Goal: Task Accomplishment & Management: Manage account settings

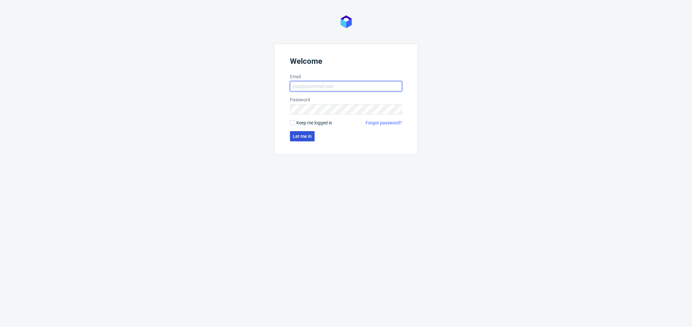
type input "[PERSON_NAME][EMAIL_ADDRESS][DOMAIN_NAME]"
click at [303, 138] on span "Let me in" at bounding box center [302, 136] width 19 height 4
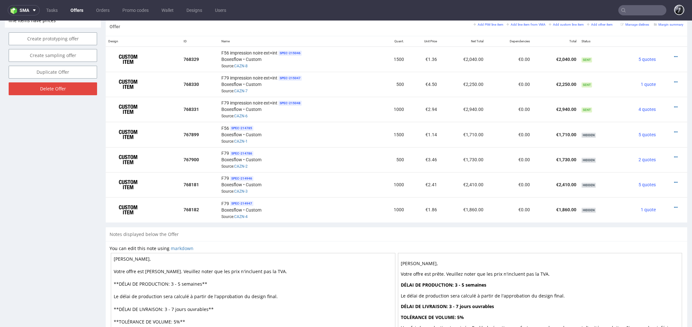
scroll to position [386, 0]
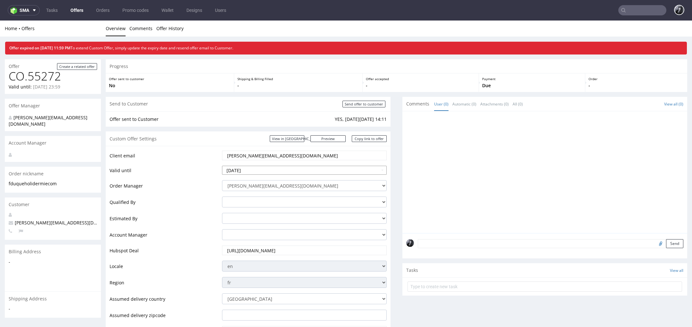
click at [292, 167] on input "2025-08-08" at bounding box center [304, 170] width 165 height 9
click at [277, 141] on td "22" at bounding box center [276, 141] width 10 height 10
type input "[DATE]"
click at [247, 144] on div "Custom Offer Settings View in Hubspot Preview https://packhelp.fr/packhelp-plus…" at bounding box center [248, 138] width 285 height 14
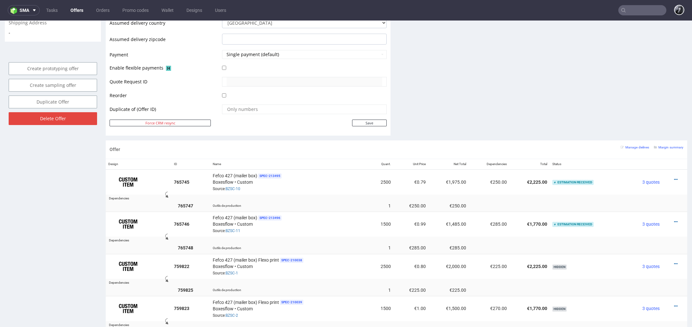
scroll to position [302, 0]
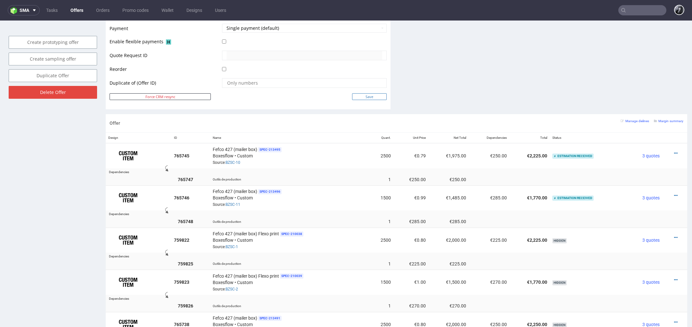
click at [379, 95] on input "Save" at bounding box center [369, 96] width 35 height 7
type input "In progress..."
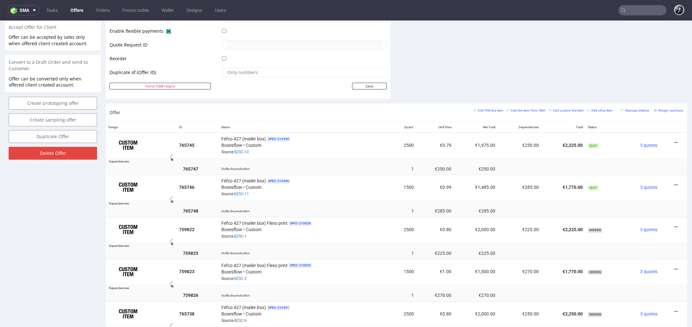
scroll to position [283, 0]
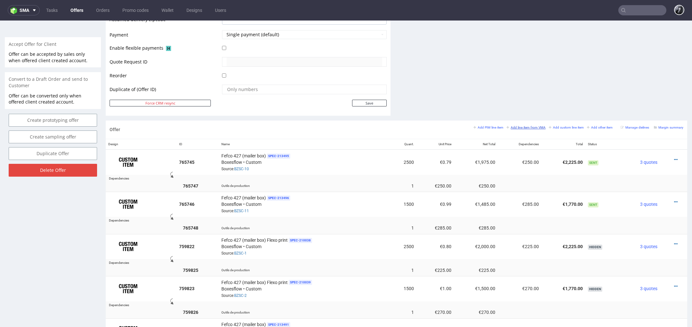
click at [519, 126] on small "Add line item from VMA" at bounding box center [525, 128] width 39 height 4
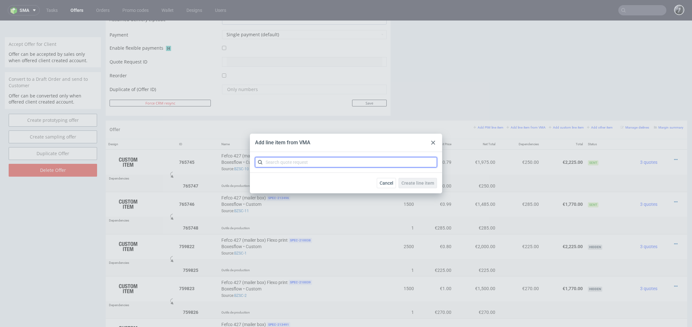
click at [335, 160] on input "text" at bounding box center [346, 162] width 182 height 10
type input "bzsc"
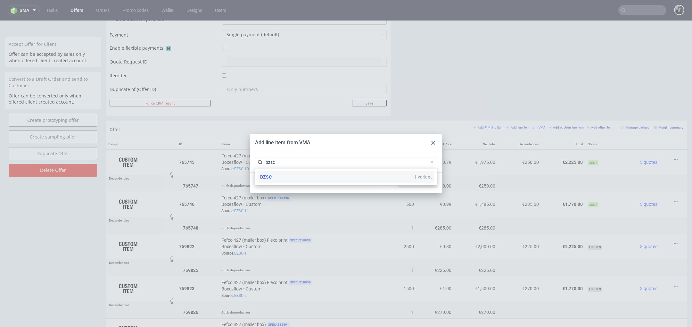
click at [314, 174] on div "BZSC 1 variant" at bounding box center [346, 177] width 177 height 12
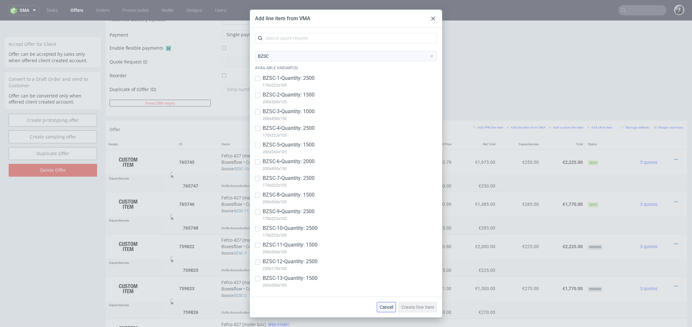
click at [390, 311] on button "Cancel" at bounding box center [386, 307] width 19 height 10
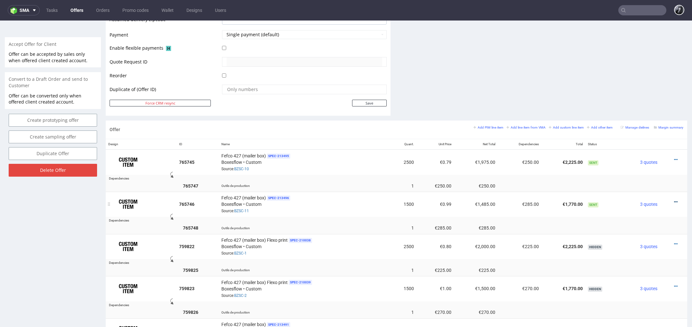
click at [674, 200] on icon at bounding box center [676, 202] width 4 height 4
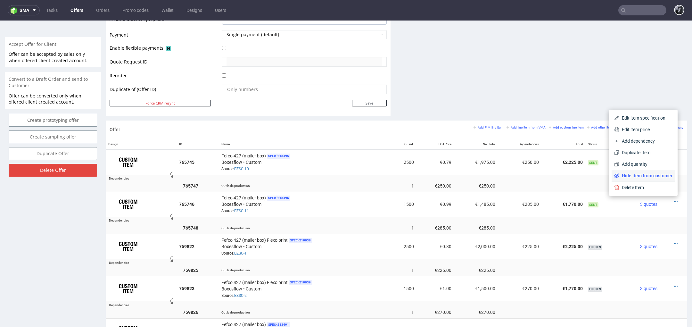
click at [651, 179] on li "Hide item from customer" at bounding box center [642, 176] width 63 height 12
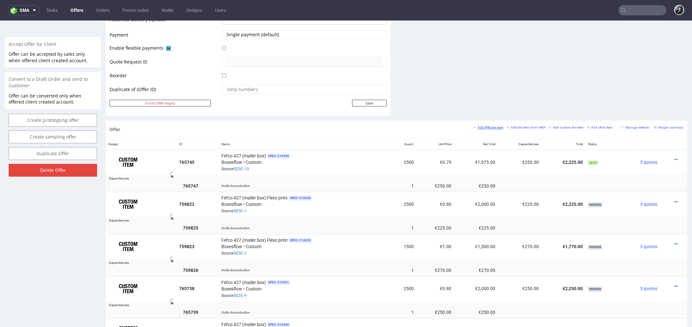
click at [488, 127] on small "Add PIM line item" at bounding box center [488, 128] width 30 height 4
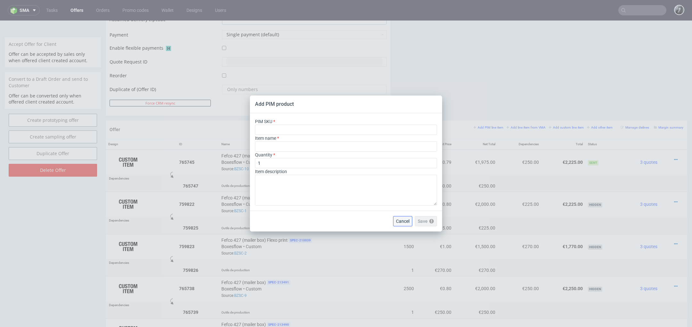
click at [397, 221] on span "Cancel" at bounding box center [402, 221] width 13 height 4
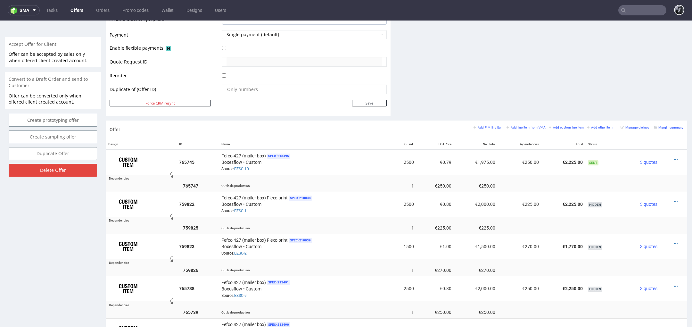
click at [527, 128] on div "Add PIM line item Add line item from VMA Add custom line item Add other item" at bounding box center [544, 127] width 142 height 6
click at [531, 127] on small "Add line item from VMA" at bounding box center [525, 128] width 39 height 4
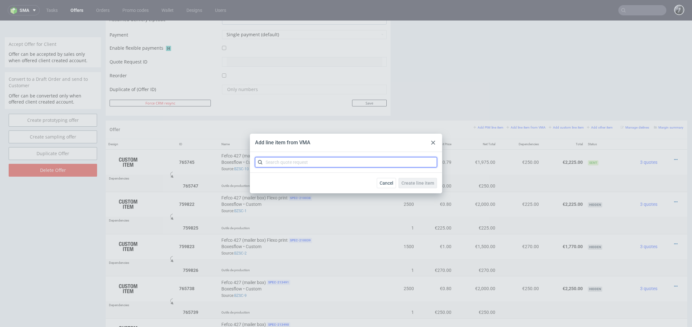
click at [338, 162] on input "text" at bounding box center [346, 162] width 182 height 10
type input "bzsc"
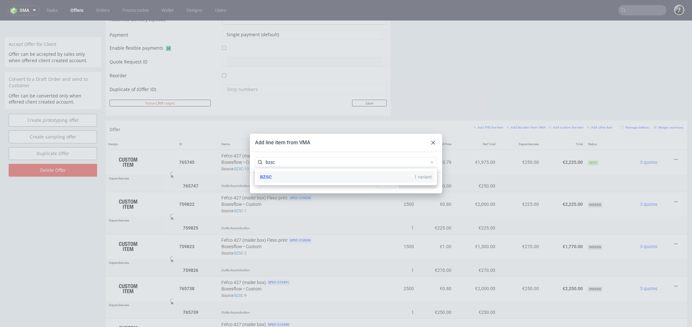
click at [286, 177] on div "BZSC 1 variant" at bounding box center [346, 177] width 177 height 12
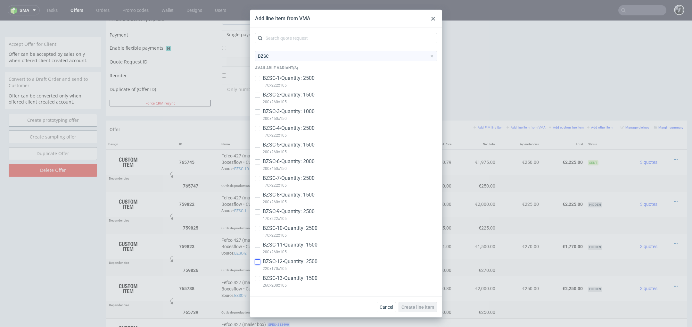
click at [258, 264] on input "checkbox" at bounding box center [257, 261] width 5 height 5
checkbox input "true"
click at [258, 276] on input "checkbox" at bounding box center [257, 278] width 5 height 5
checkbox input "true"
click at [424, 311] on button "Create line item" at bounding box center [417, 307] width 38 height 10
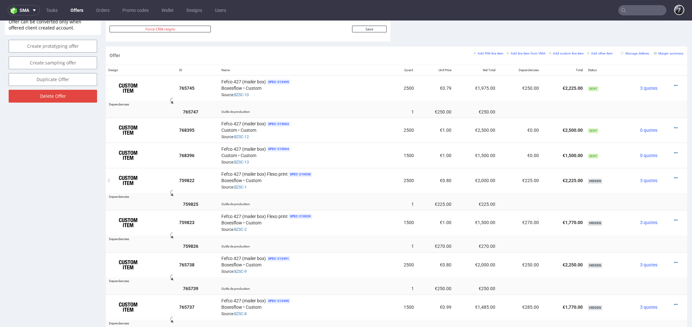
scroll to position [335, 0]
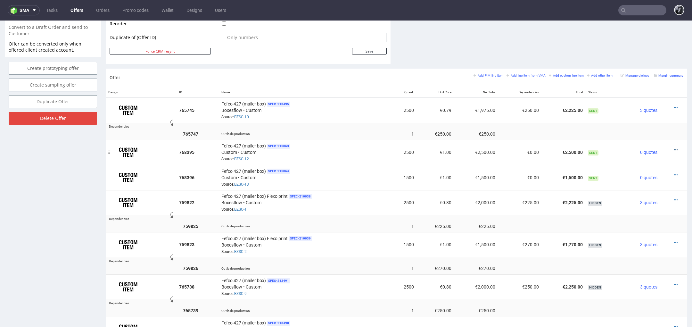
click at [674, 148] on icon at bounding box center [676, 150] width 4 height 4
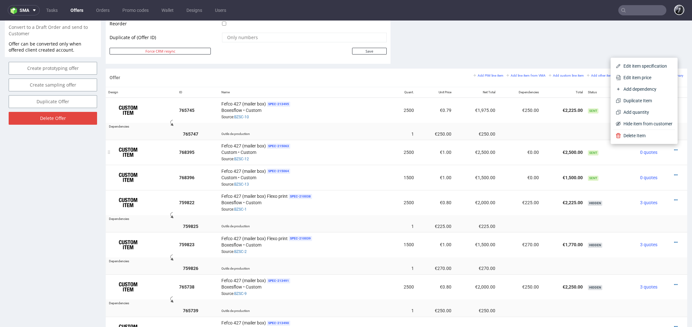
click at [671, 161] on td at bounding box center [673, 152] width 27 height 25
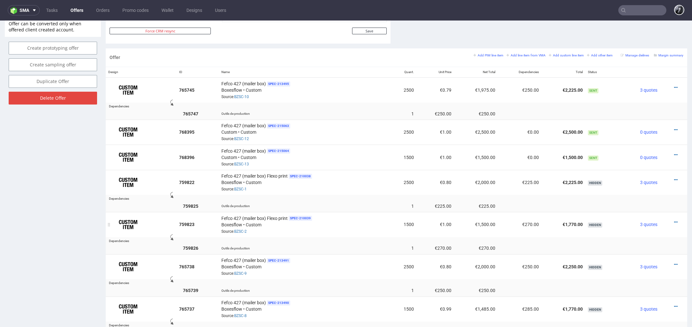
scroll to position [360, 0]
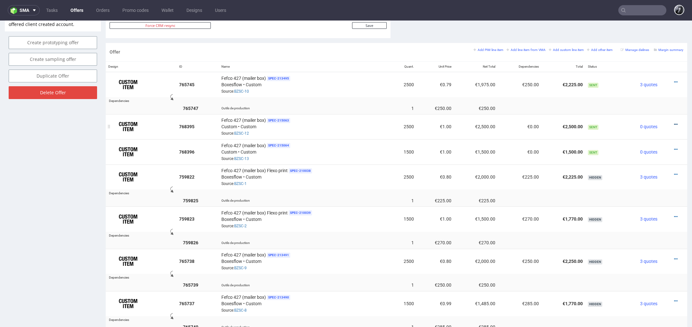
click at [674, 123] on icon at bounding box center [676, 124] width 4 height 4
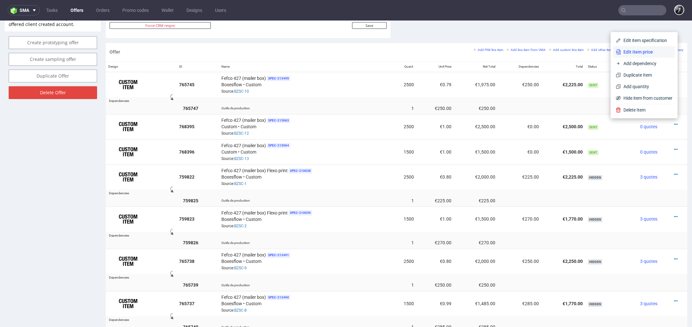
click at [636, 51] on span "Edit item price" at bounding box center [647, 52] width 52 height 6
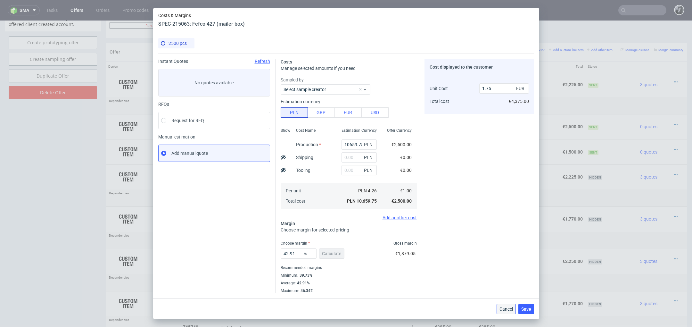
click at [506, 309] on span "Cancel" at bounding box center [505, 309] width 13 height 4
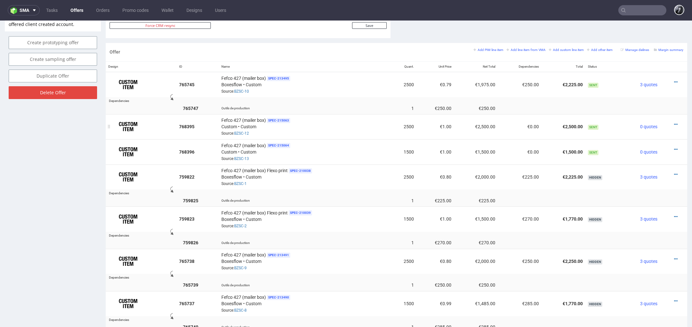
click at [670, 124] on div at bounding box center [671, 124] width 18 height 6
click at [674, 123] on icon at bounding box center [676, 124] width 4 height 4
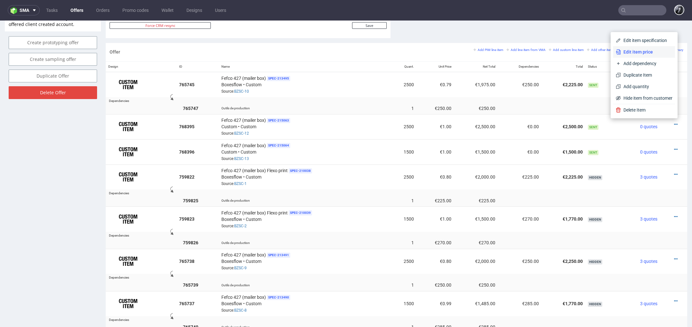
click at [632, 55] on span "Edit item price" at bounding box center [647, 52] width 52 height 6
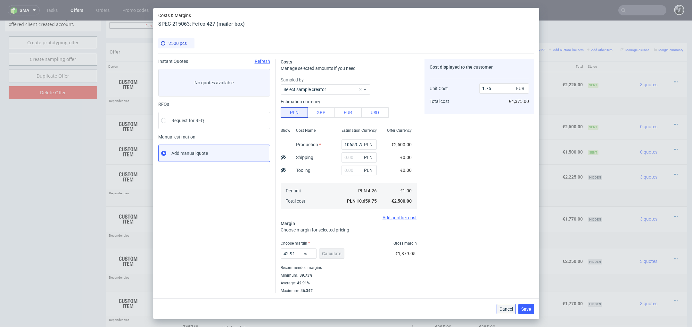
click at [507, 313] on button "Cancel" at bounding box center [505, 309] width 19 height 10
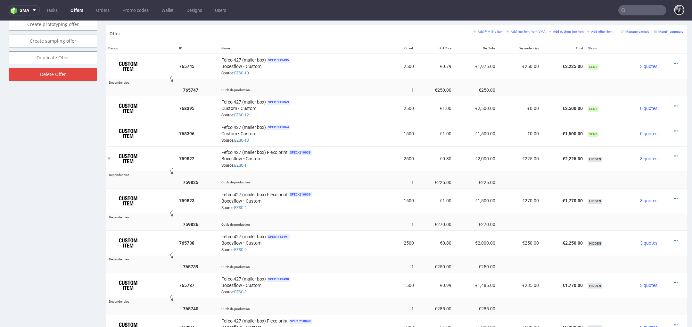
scroll to position [387, 0]
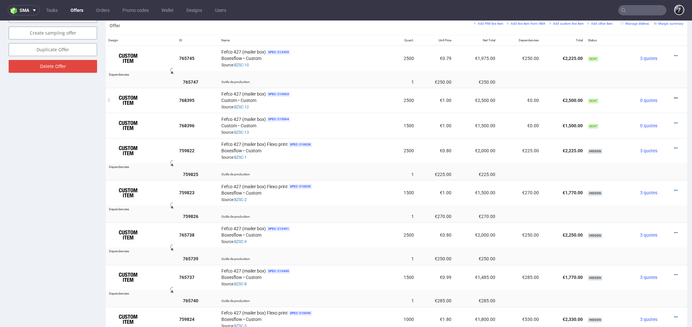
click at [674, 96] on icon at bounding box center [676, 98] width 4 height 4
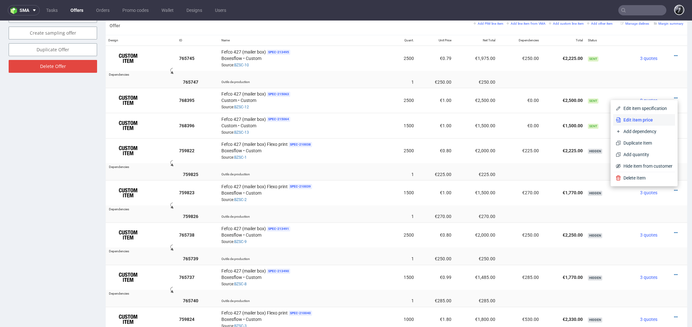
click at [644, 121] on span "Edit item price" at bounding box center [647, 120] width 52 height 6
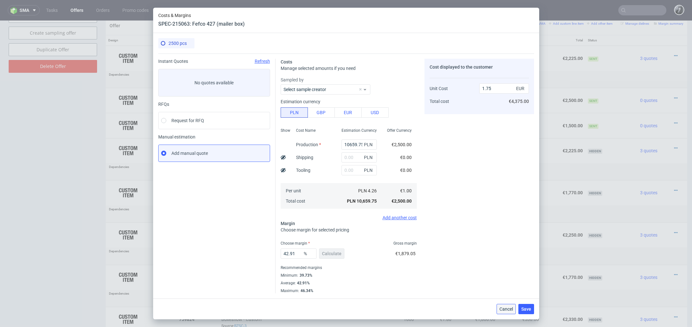
click at [504, 307] on span "Cancel" at bounding box center [505, 309] width 13 height 4
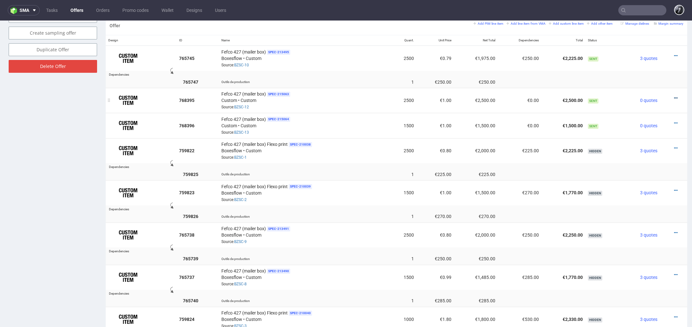
click at [674, 96] on icon at bounding box center [676, 98] width 4 height 4
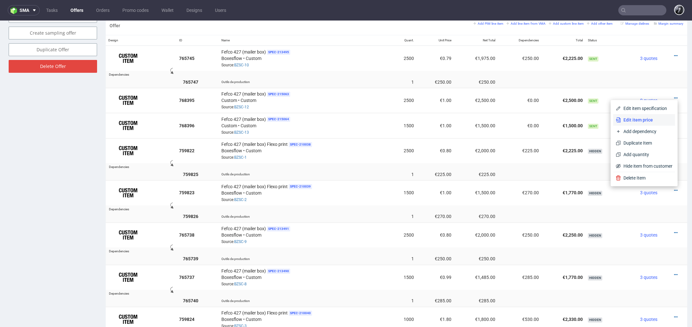
click at [652, 119] on span "Edit item price" at bounding box center [647, 120] width 52 height 6
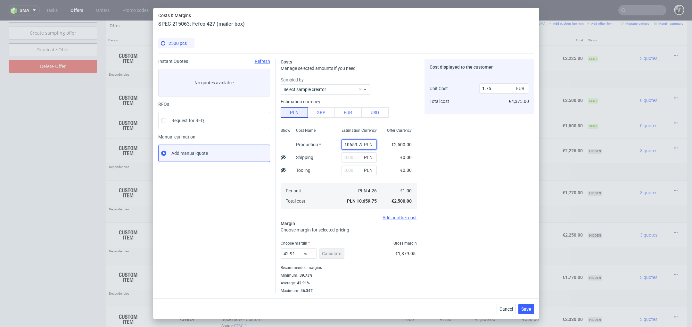
drag, startPoint x: 360, startPoint y: 143, endPoint x: 299, endPoint y: 143, distance: 61.2
click at [302, 143] on div "Show Cost Name Production Shipping Tooling Per unit Total cost Estimation Curre…" at bounding box center [349, 167] width 136 height 85
type input "5"
type input "0"
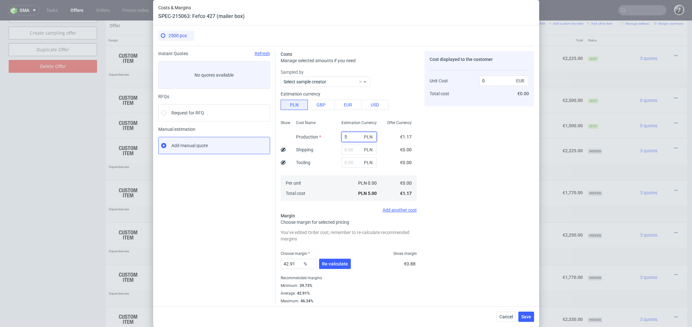
drag, startPoint x: 361, startPoint y: 137, endPoint x: 326, endPoint y: 128, distance: 36.1
click at [330, 131] on div "Show Cost Name Production Shipping Tooling Per unit Total cost Estimation Curre…" at bounding box center [349, 160] width 136 height 85
paste input "3200"
type input "3200"
type input "0.53"
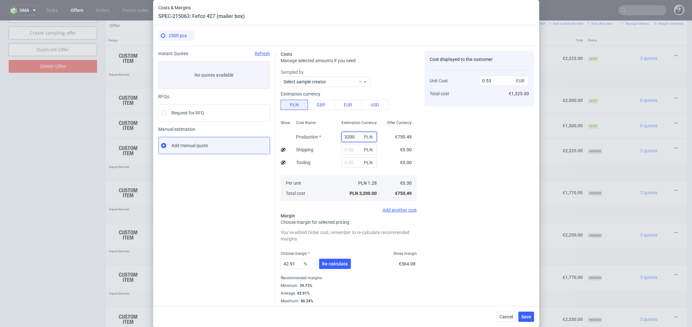
type input "3200"
click at [351, 161] on input "text" at bounding box center [358, 162] width 35 height 10
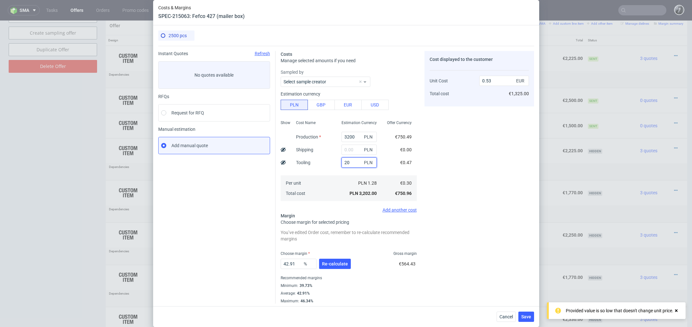
type input "200"
type input "0.56"
type input "2000"
type input "0.86"
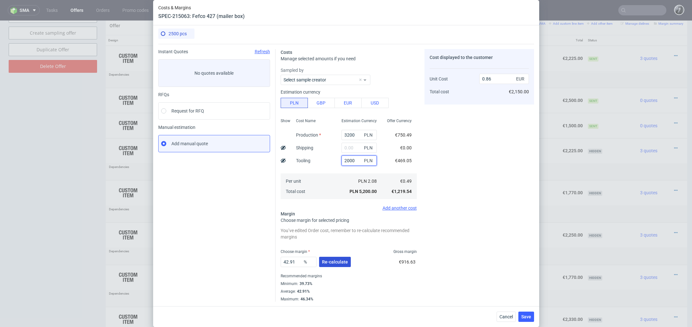
type input "2000"
click at [334, 265] on button "Re-calculate" at bounding box center [335, 262] width 32 height 10
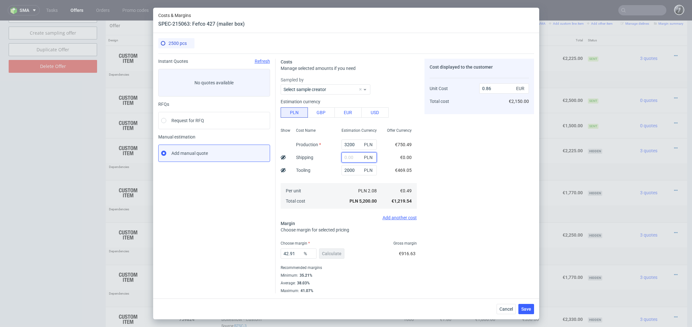
click at [354, 156] on input "text" at bounding box center [358, 157] width 35 height 10
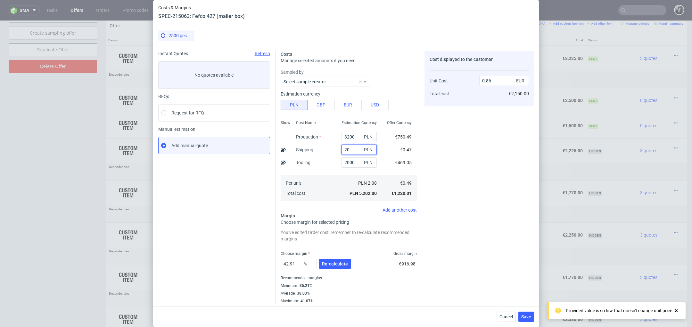
type input "200"
type input "0.89"
type input "2000"
type input "1.19"
type input "20"
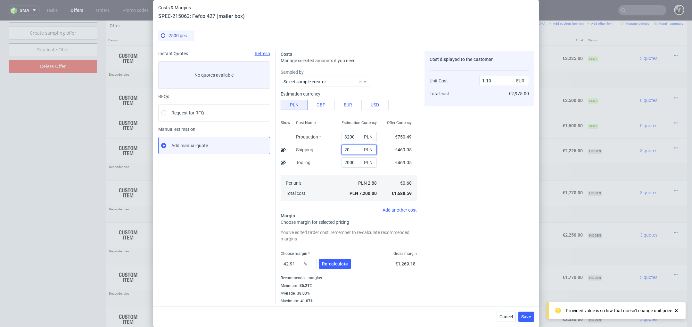
type input "0.89"
type input "2"
type input "1"
type input "0.86"
type input "189"
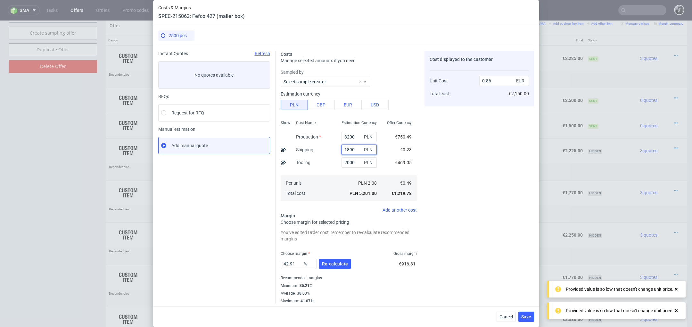
type input "1.17"
type input "1800"
type input "1.15"
type input "18"
type input "0.86"
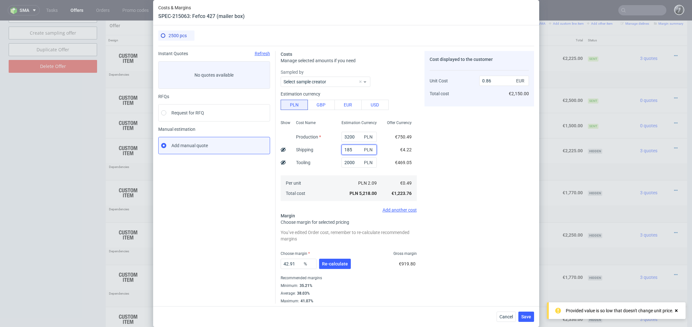
type input "1850"
type input "1.16"
type input "185"
type input "0.89"
type input "18"
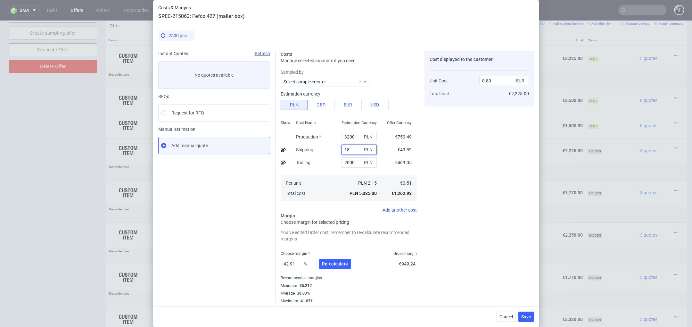
type input "0.86"
type input "1810"
type input "1.15"
type input "1815"
type input "1.15"
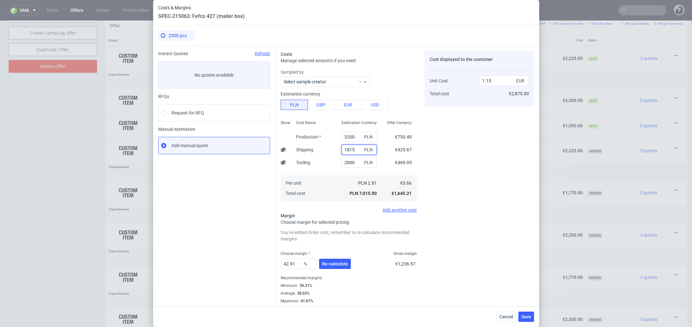
type input "1815"
click at [444, 193] on div "Cost displayed to the customer Unit Cost Total cost 1.15 EUR €2,875.00" at bounding box center [479, 177] width 110 height 252
click at [337, 264] on span "Re-calculate" at bounding box center [335, 261] width 26 height 4
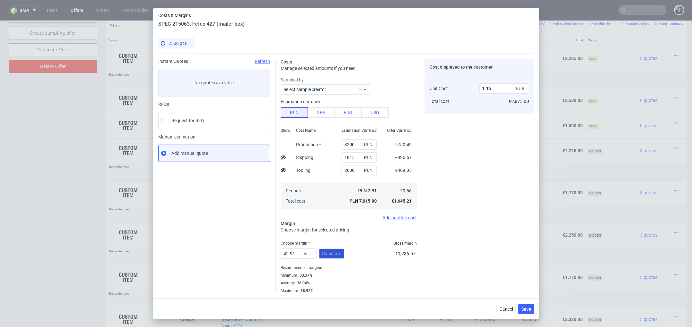
scroll to position [0, 0]
click at [530, 307] on span "Save" at bounding box center [526, 309] width 10 height 4
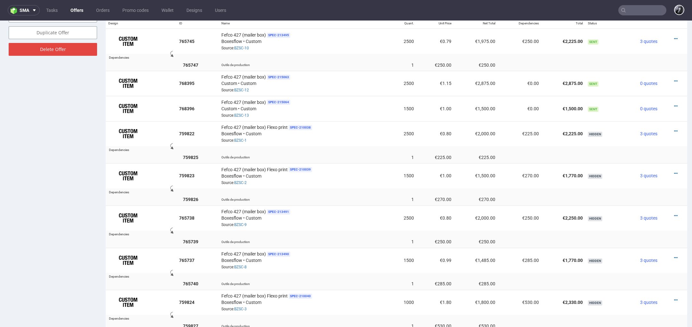
scroll to position [377, 0]
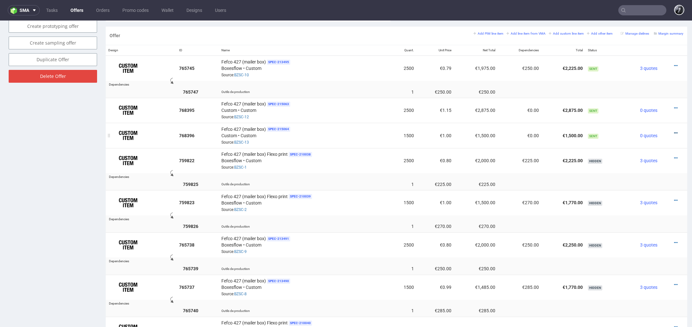
click at [674, 132] on icon at bounding box center [676, 133] width 4 height 4
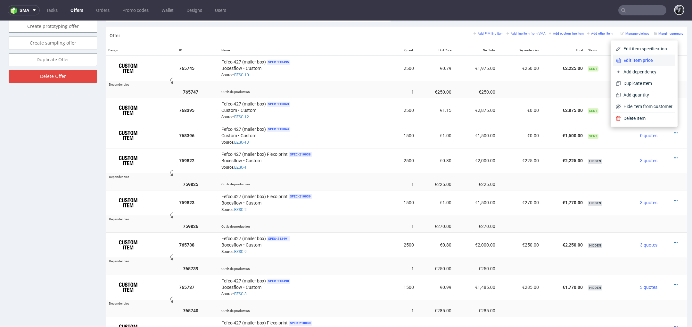
click at [645, 65] on li "Edit item price" at bounding box center [644, 60] width 62 height 12
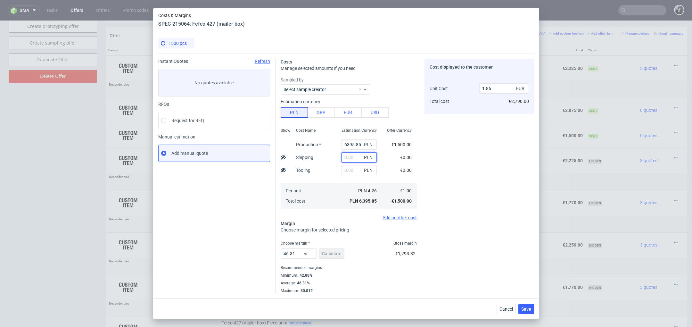
click at [355, 153] on input "text" at bounding box center [358, 157] width 35 height 10
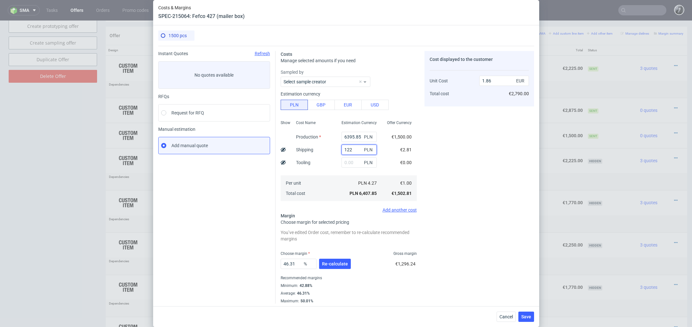
type input "1225"
type input "2.22"
type input "12"
type input "1.9"
type input "1230"
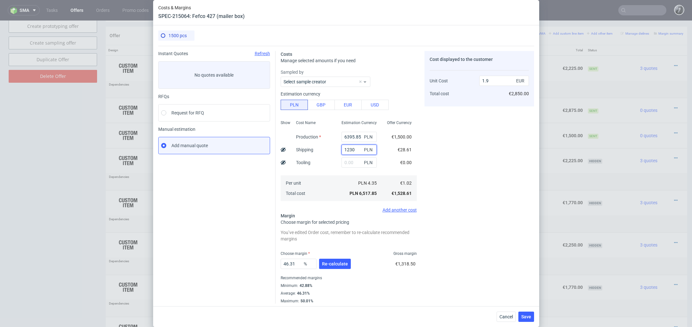
type input "2.22"
type input "123"
type input "1.9"
type input "1235"
type input "2.22"
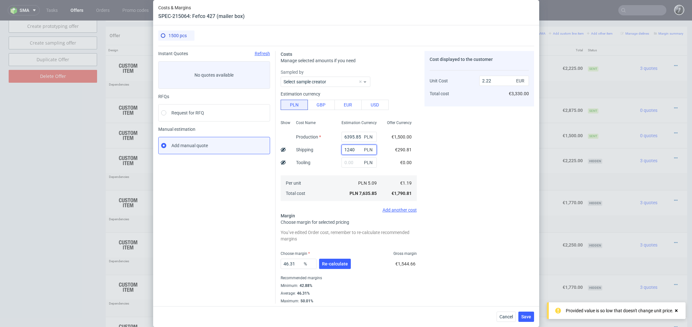
type input "124"
type input "1.9"
type input "1245"
type input "2.22"
type input "124"
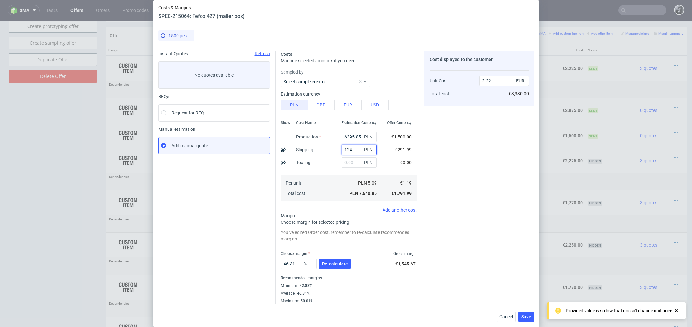
type input "1.9"
type input "1240"
type input "2.22"
type input "1240"
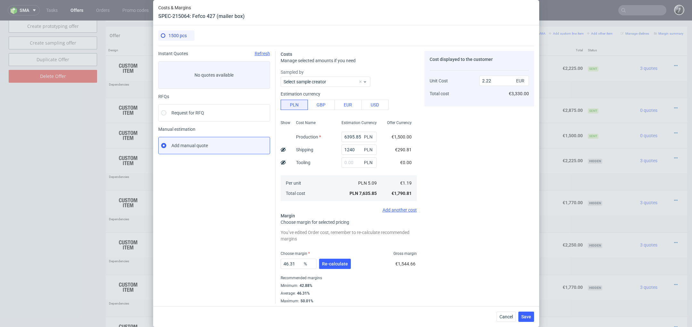
click at [461, 157] on div "Cost displayed to the customer Unit Cost Total cost 2.22 EUR €3,330.00" at bounding box center [479, 177] width 110 height 252
click at [353, 164] on input "text" at bounding box center [358, 162] width 35 height 10
click at [332, 168] on div "Cost Name Production Shipping Tooling Per unit Total cost" at bounding box center [313, 160] width 45 height 85
drag, startPoint x: 360, startPoint y: 138, endPoint x: 307, endPoint y: 138, distance: 53.8
click at [307, 138] on div "Show Cost Name Production Shipping Tooling Per unit Total cost Estimation Curre…" at bounding box center [349, 160] width 136 height 85
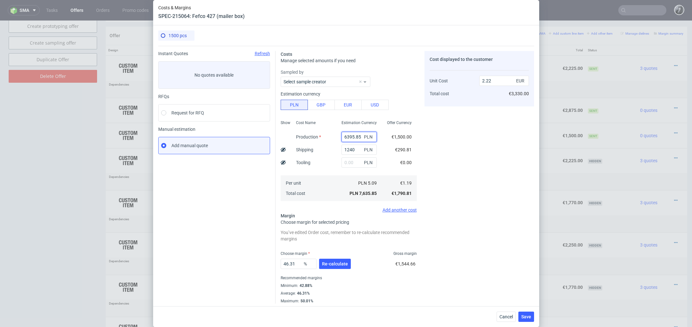
paste input "232"
type input "2325"
type input "1.03"
type input "2325"
click at [353, 165] on input "text" at bounding box center [358, 162] width 35 height 10
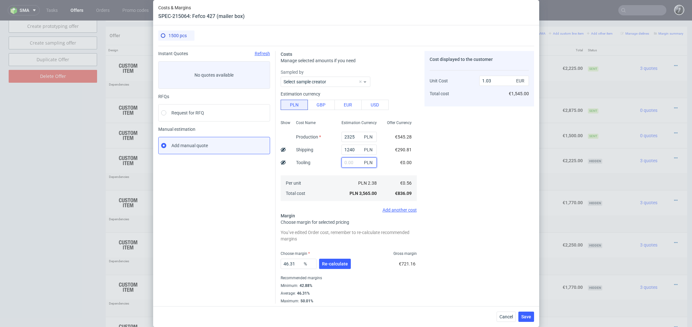
paste input "330"
type input "330"
type input "1.13"
type input "330"
click at [441, 160] on div "Cost displayed to the customer Unit Cost Total cost 1.13 EUR €1,695.00" at bounding box center [479, 177] width 110 height 252
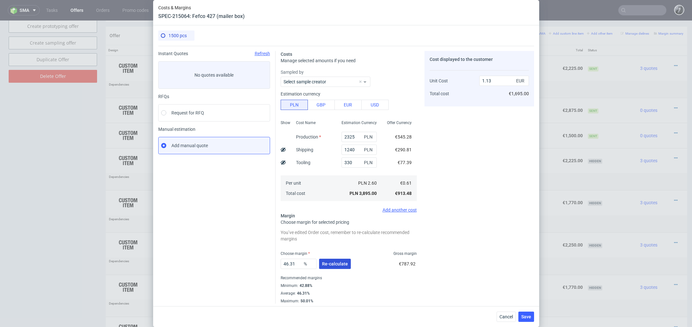
click at [340, 264] on span "Re-calculate" at bounding box center [335, 263] width 26 height 4
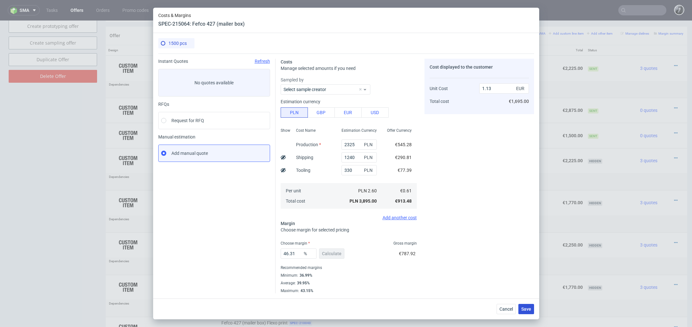
click at [529, 310] on span "Save" at bounding box center [526, 309] width 10 height 4
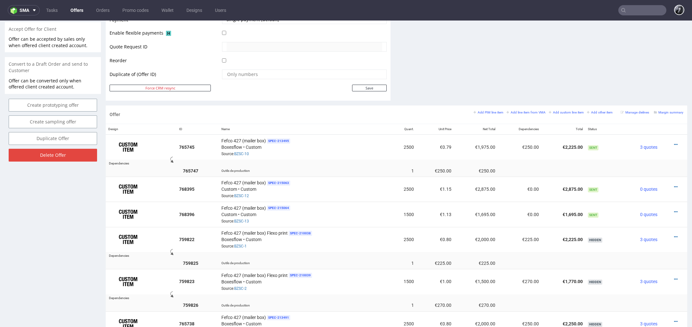
scroll to position [302, 0]
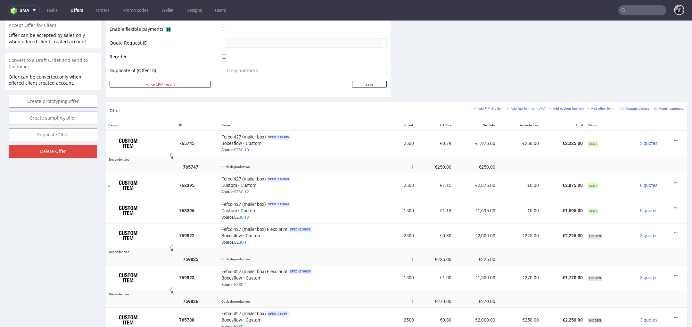
click at [670, 181] on div at bounding box center [671, 183] width 18 height 6
click at [674, 181] on icon at bounding box center [676, 183] width 4 height 4
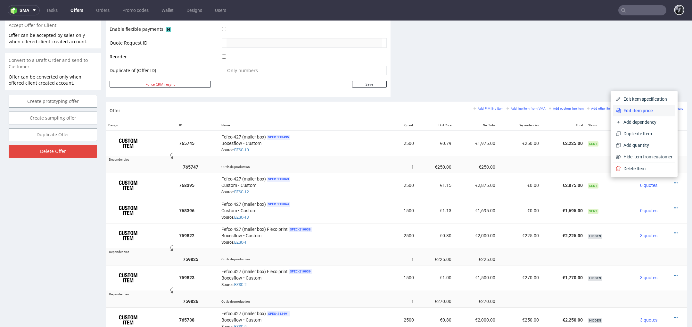
click at [643, 111] on span "Edit item price" at bounding box center [647, 110] width 52 height 6
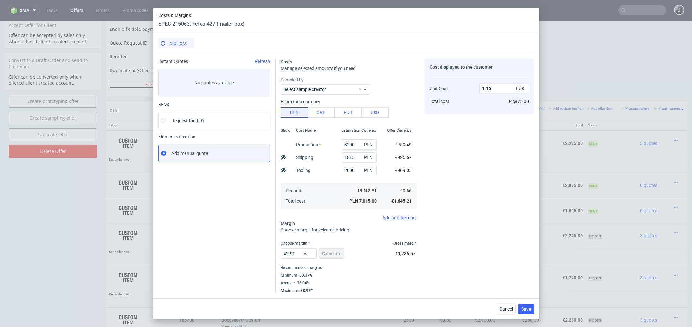
click at [300, 275] on div "33.37%" at bounding box center [305, 275] width 14 height 5
copy div "33.37"
drag, startPoint x: 295, startPoint y: 254, endPoint x: 244, endPoint y: 250, distance: 51.1
click at [245, 251] on div "Instant Quotes Refresh No quotes available RFQs Request for RFQ Manual estimati…" at bounding box center [346, 173] width 376 height 240
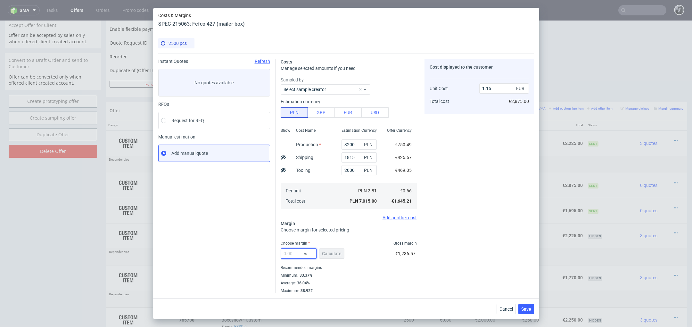
type input "0"
type input "0.66"
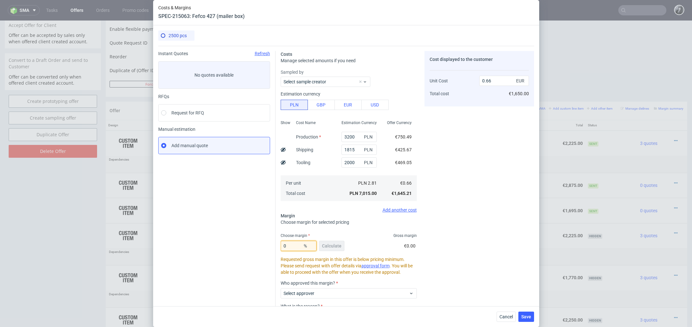
paste input "33.37"
type input "N"
paste input "33.37"
type input "N"
paste input "33.37"
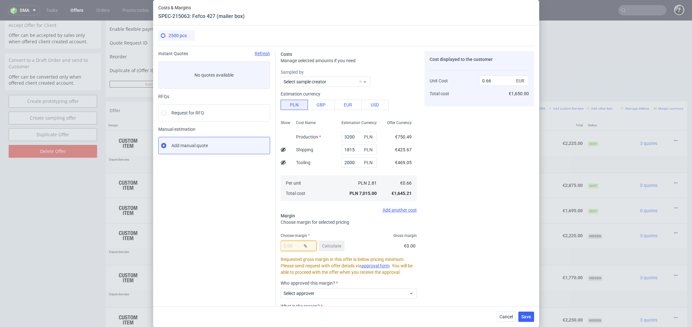
type input "33.37"
type input "0.99"
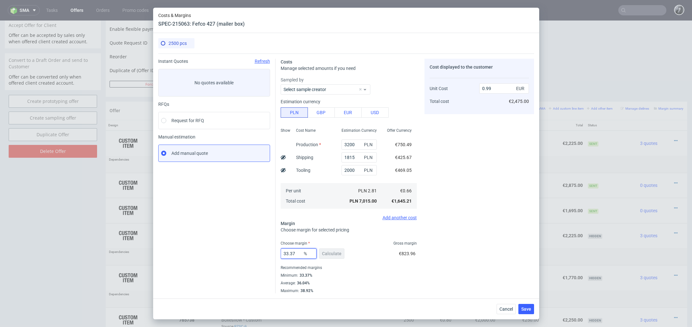
type input "33.37"
click at [339, 289] on div "Maximum : 38.92%" at bounding box center [349, 290] width 136 height 6
click at [328, 258] on div "33.37 % Calculate" at bounding box center [313, 255] width 65 height 18
click at [336, 252] on div "33.37 % Calculate" at bounding box center [313, 255] width 65 height 18
click at [524, 307] on span "Save" at bounding box center [526, 309] width 10 height 4
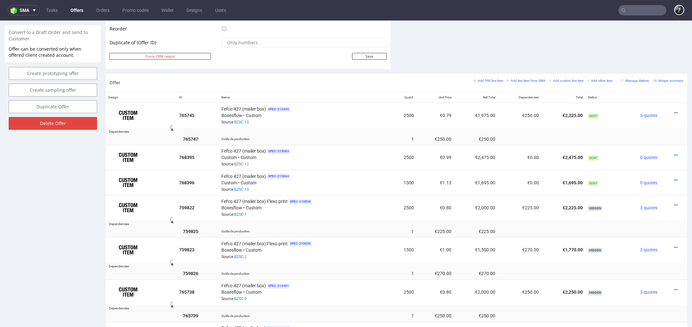
scroll to position [330, 0]
click at [674, 177] on icon at bounding box center [676, 179] width 4 height 4
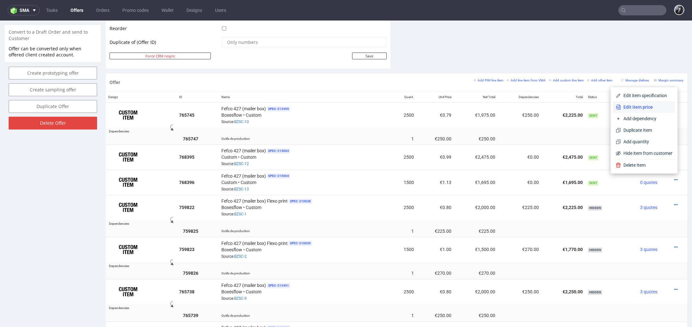
click at [637, 108] on span "Edit item price" at bounding box center [647, 107] width 52 height 6
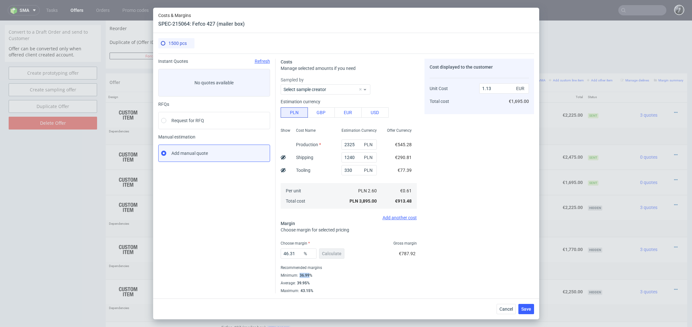
drag, startPoint x: 299, startPoint y: 276, endPoint x: 308, endPoint y: 275, distance: 8.7
click at [308, 275] on div "36.99%" at bounding box center [305, 275] width 14 height 5
copy div "36.99"
drag, startPoint x: 296, startPoint y: 256, endPoint x: 269, endPoint y: 256, distance: 27.5
click at [269, 256] on div "Instant Quotes Refresh No quotes available RFQs Request for RFQ Manual estimati…" at bounding box center [346, 173] width 376 height 240
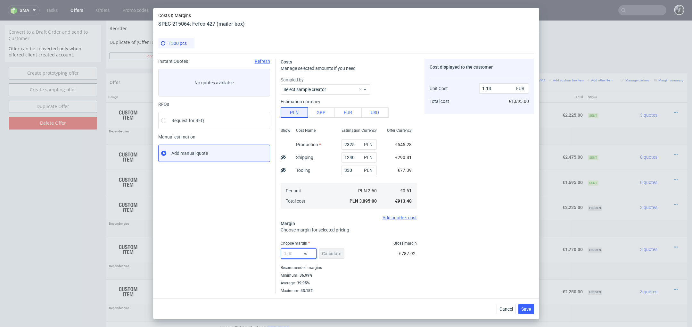
paste input "36.99"
type input "36.99"
type input "0.96"
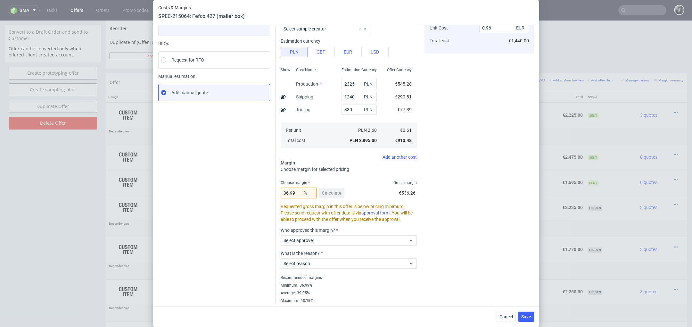
scroll to position [53, 0]
type input "3"
type input "0.62"
type input "NaN"
type input "0.6"
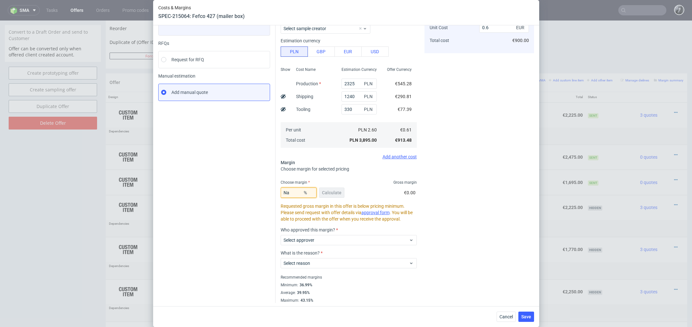
type input "N"
type input """
type input "é"
type input """
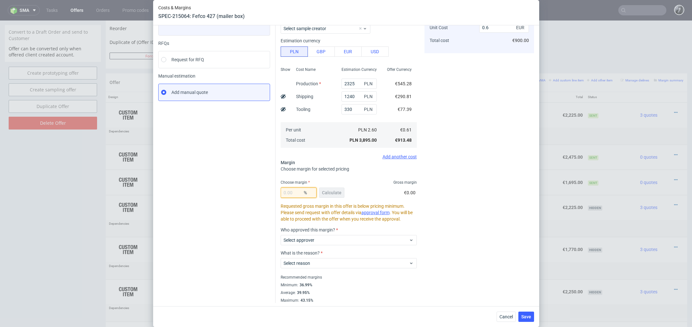
type input """
type input "0"
type input "N"
type input "3"
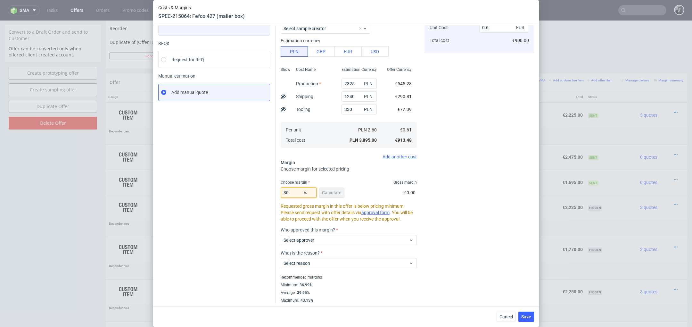
type input "0.86"
type input "39"
type input "0.99"
type input "3"
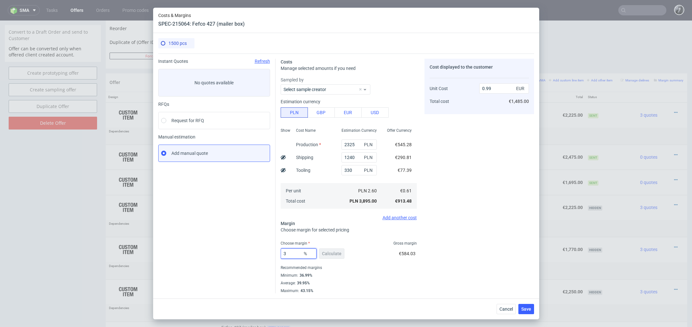
type input "0.62"
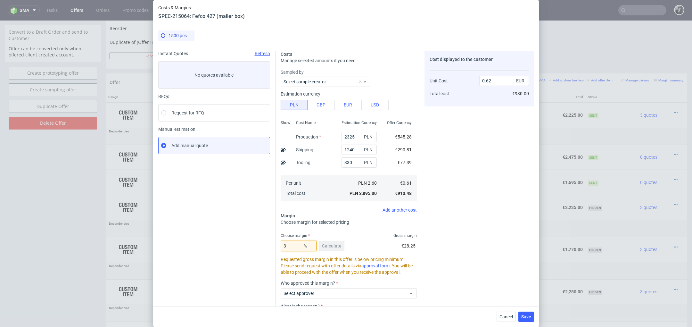
type input "38"
type input "0.98"
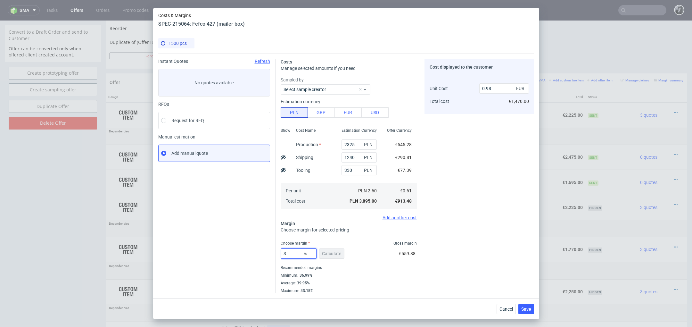
type input "37"
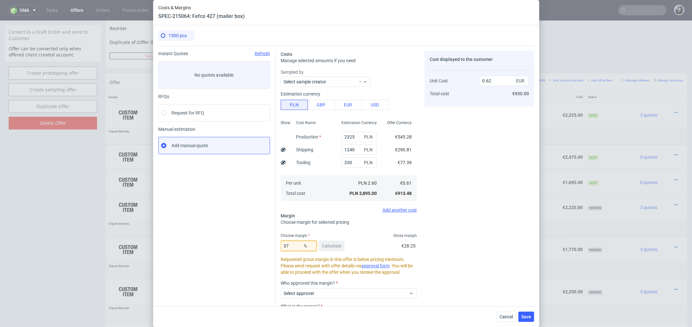
type input "0.96"
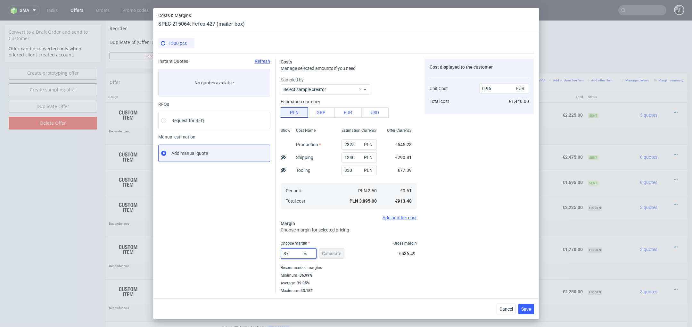
type input "37"
click at [385, 254] on div "37 % Calculate €536.49" at bounding box center [349, 255] width 136 height 18
click at [530, 307] on span "Save" at bounding box center [526, 309] width 10 height 4
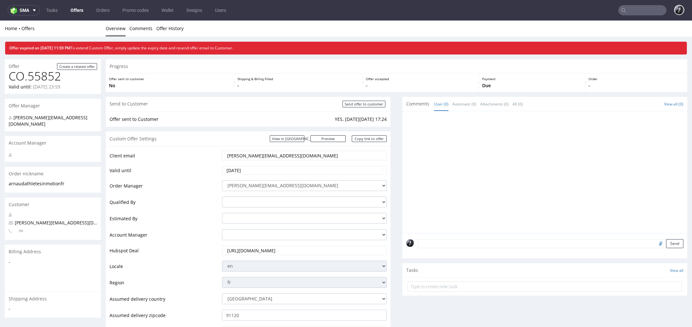
click at [77, 12] on link "Offers" at bounding box center [77, 10] width 20 height 10
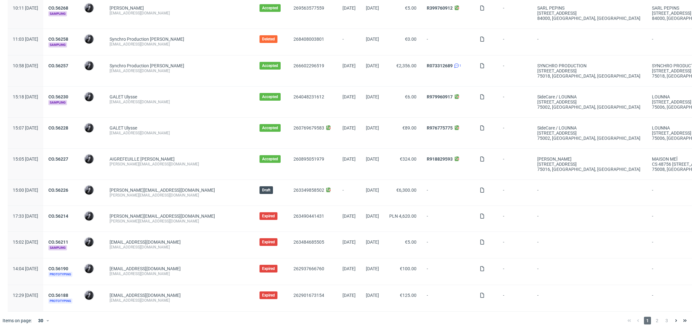
scroll to position [577, 0]
click at [68, 188] on link "CO.56226" at bounding box center [58, 190] width 20 height 5
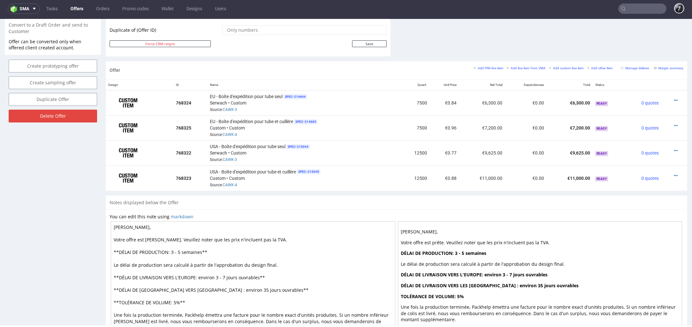
scroll to position [296, 0]
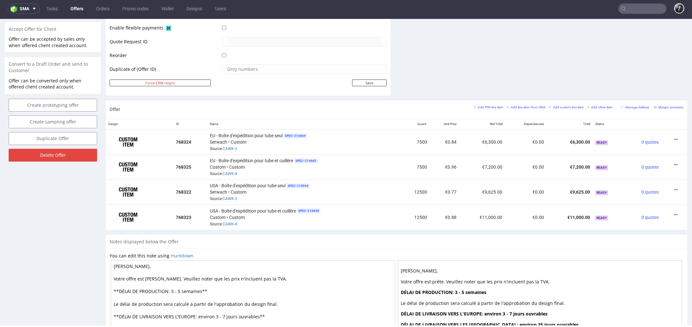
click at [359, 252] on div "You can edit this note using markdown Cher Romain, Votre offre est prête. Veuil…" at bounding box center [397, 312] width 574 height 121
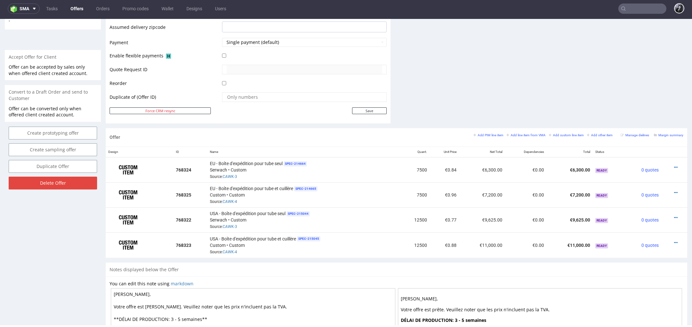
scroll to position [258, 0]
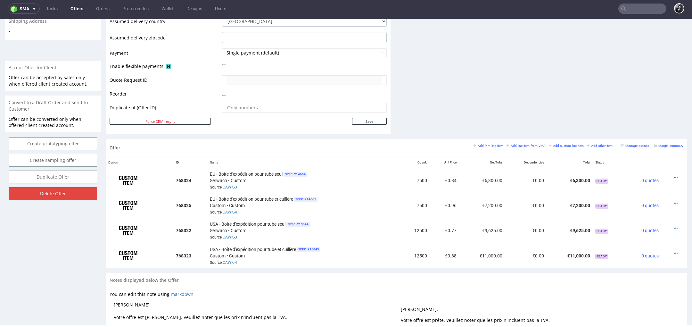
click at [659, 146] on div "Margin summary" at bounding box center [668, 146] width 29 height 6
click at [663, 145] on small "Margin summary" at bounding box center [668, 146] width 29 height 4
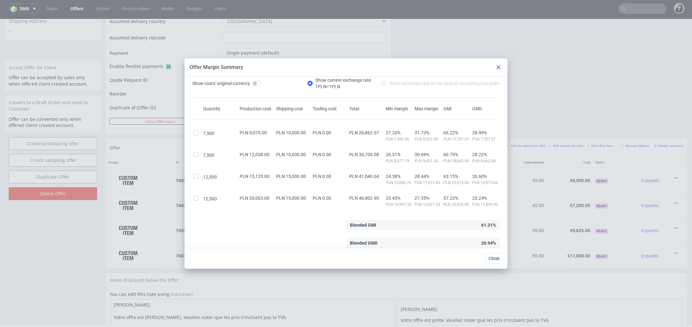
scroll to position [5, 0]
click at [500, 66] on icon at bounding box center [498, 67] width 4 height 4
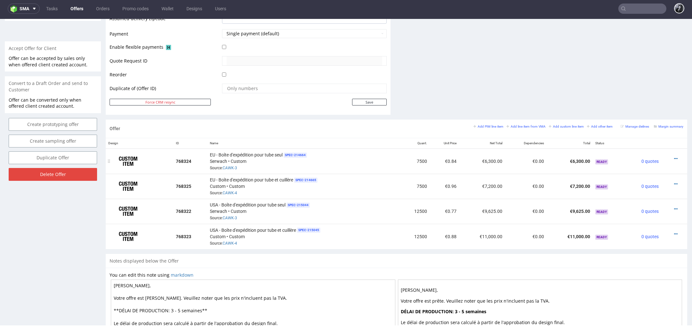
scroll to position [275, 0]
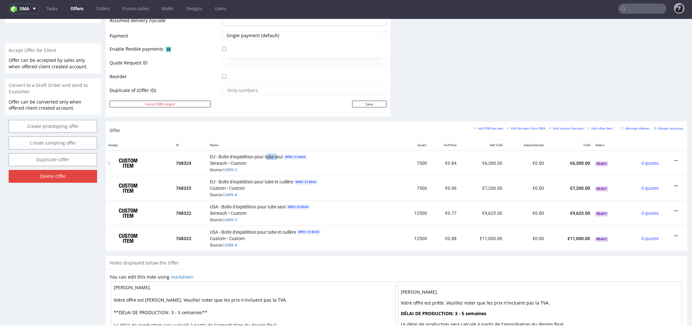
drag, startPoint x: 265, startPoint y: 156, endPoint x: 276, endPoint y: 156, distance: 11.5
click at [276, 156] on span "EU - Boîte d'expédition pour tube seul" at bounding box center [246, 156] width 73 height 6
drag, startPoint x: 267, startPoint y: 180, endPoint x: 288, endPoint y: 181, distance: 21.2
click at [288, 181] on span "EU - Boîte d'expédition pour tube et cuillère" at bounding box center [251, 181] width 83 height 6
click at [293, 181] on span "SPEC- 214665" at bounding box center [306, 181] width 26 height 5
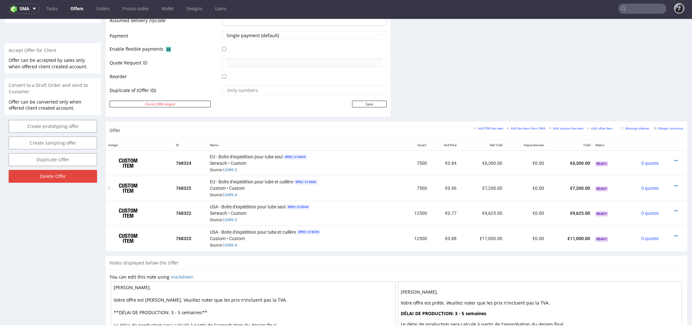
click at [283, 182] on span "EU - Boîte d'expédition pour tube et cuillère" at bounding box center [251, 181] width 83 height 6
click at [360, 264] on div "Notes displayed below the Offer" at bounding box center [396, 263] width 581 height 14
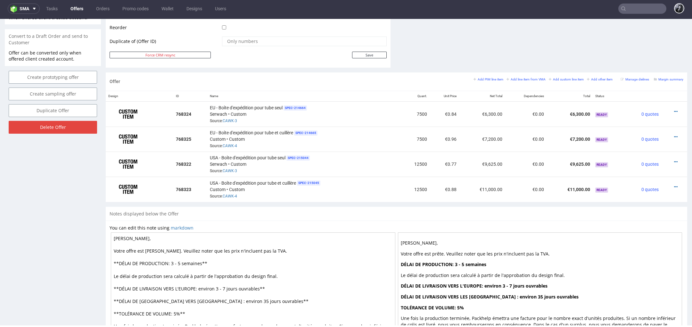
scroll to position [276, 0]
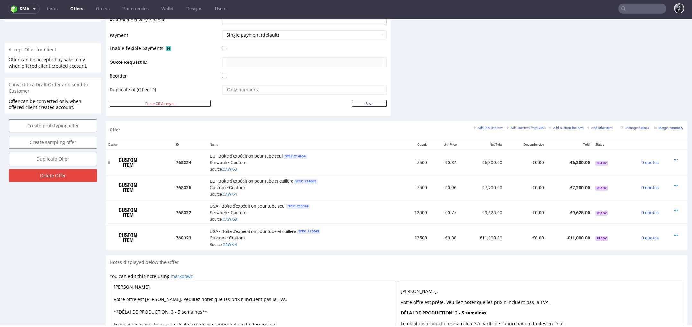
click at [674, 159] on icon at bounding box center [676, 160] width 4 height 4
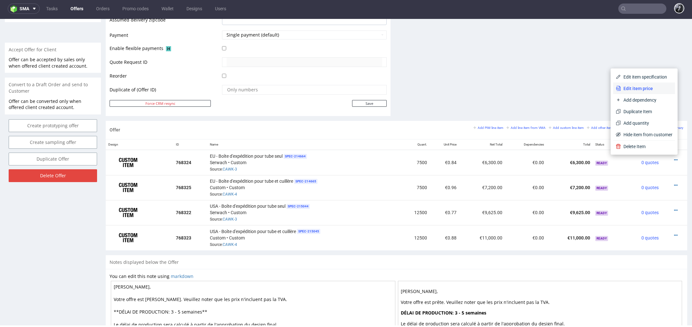
click at [639, 89] on span "Edit item price" at bounding box center [647, 88] width 52 height 6
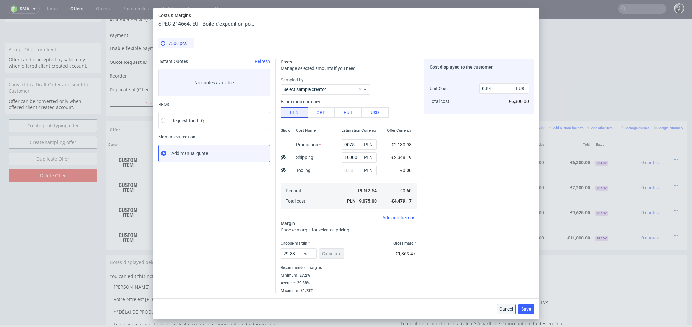
click at [507, 311] on span "Cancel" at bounding box center [505, 309] width 13 height 4
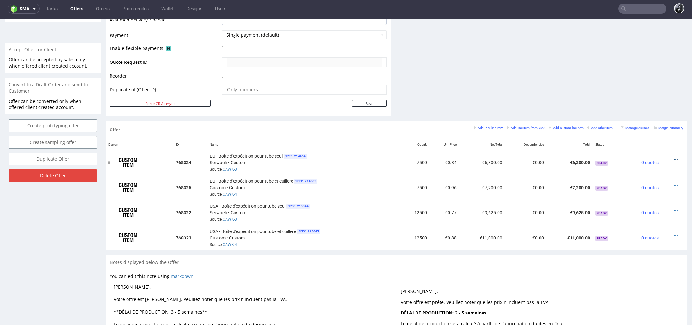
click at [674, 158] on icon at bounding box center [676, 160] width 4 height 4
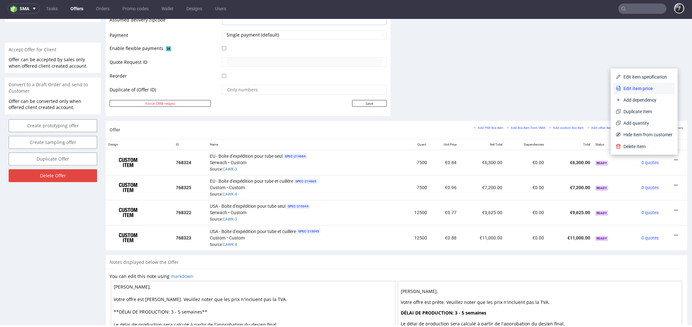
click at [653, 93] on li "Edit item price" at bounding box center [644, 89] width 62 height 12
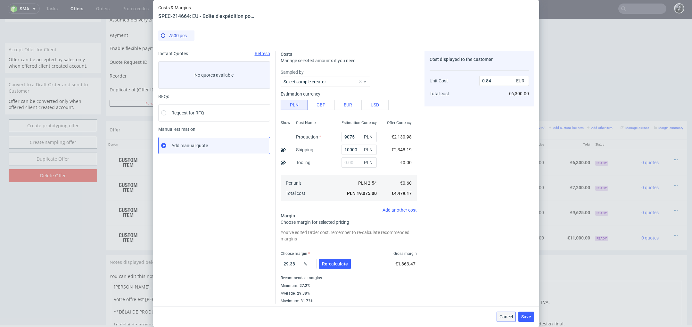
click at [501, 312] on button "Cancel" at bounding box center [505, 316] width 19 height 10
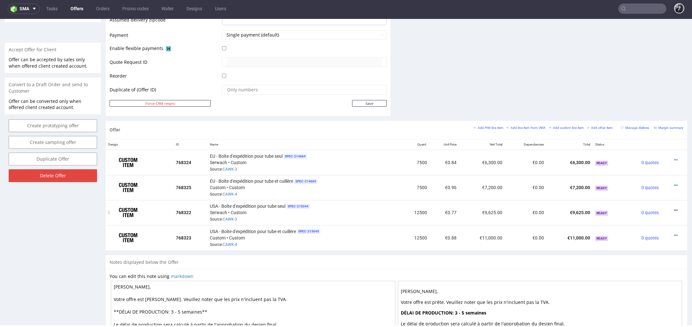
click at [674, 208] on link at bounding box center [676, 210] width 4 height 5
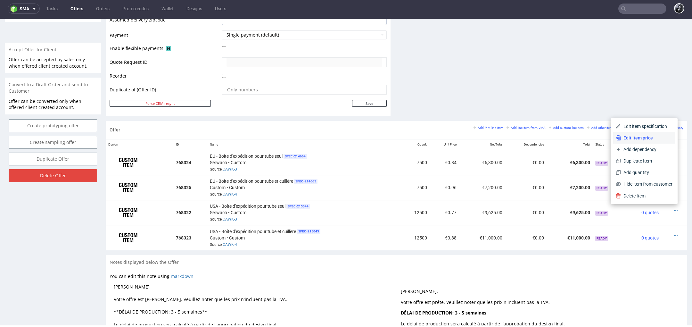
click at [644, 142] on li "Edit item price" at bounding box center [644, 138] width 62 height 12
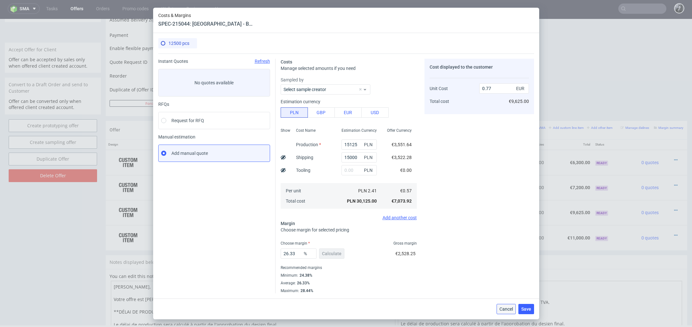
click at [507, 311] on span "Cancel" at bounding box center [505, 309] width 13 height 4
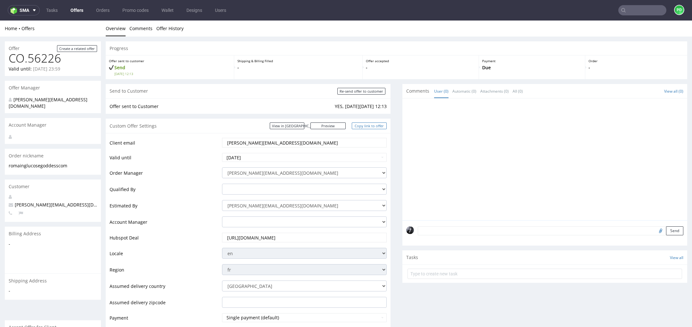
click at [368, 127] on link "Copy link to offer" at bounding box center [369, 125] width 35 height 7
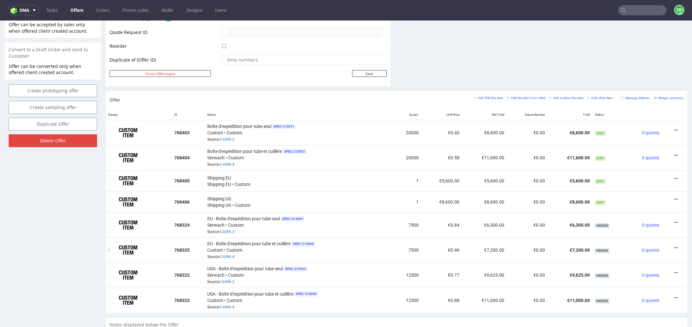
scroll to position [300, 0]
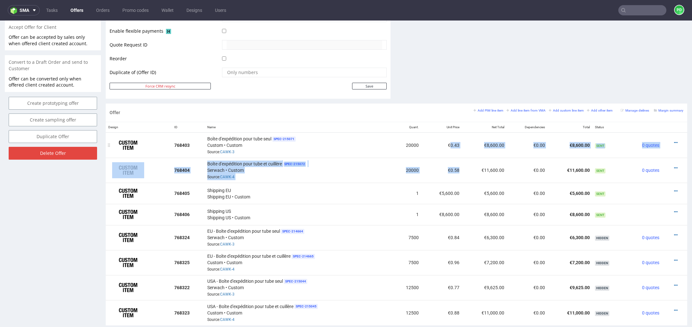
drag, startPoint x: 457, startPoint y: 170, endPoint x: 447, endPoint y: 141, distance: 30.6
click at [447, 141] on table "Design ID Name Quant. Unit Price Net Total Dependencies Total Status 768403 Boî…" at bounding box center [396, 223] width 581 height 203
click at [447, 141] on td "€0.43" at bounding box center [441, 144] width 41 height 25
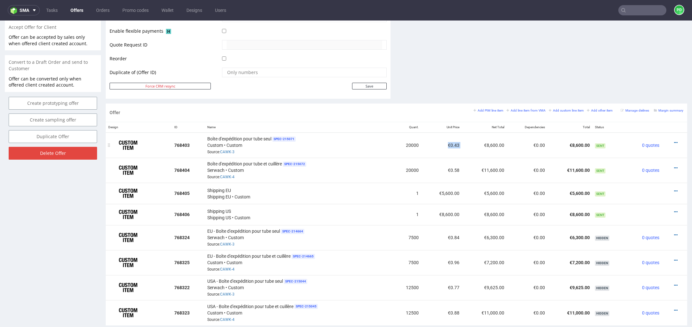
drag, startPoint x: 463, startPoint y: 145, endPoint x: 443, endPoint y: 145, distance: 20.2
click at [443, 145] on tr "768403 Boîte d'expédition pour tube seul SPEC- 215071 Custom • Custom Source: C…" at bounding box center [396, 144] width 581 height 25
click at [443, 145] on td "€0.43" at bounding box center [441, 144] width 41 height 25
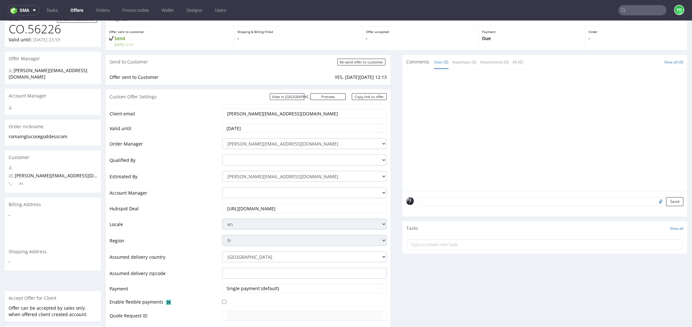
scroll to position [0, 0]
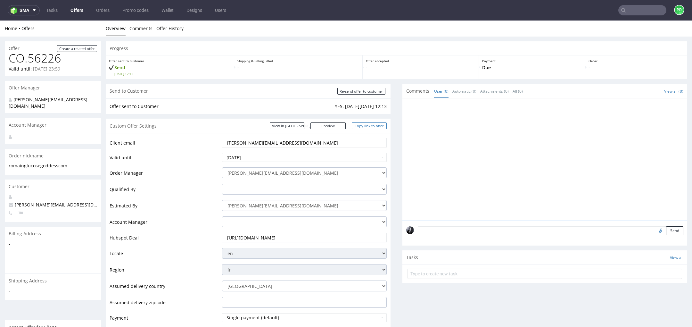
click at [365, 127] on link "Copy link to offer" at bounding box center [369, 125] width 35 height 7
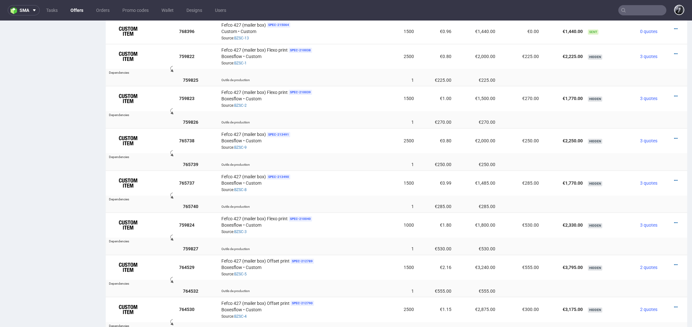
scroll to position [479, 0]
